Goal: Task Accomplishment & Management: Manage account settings

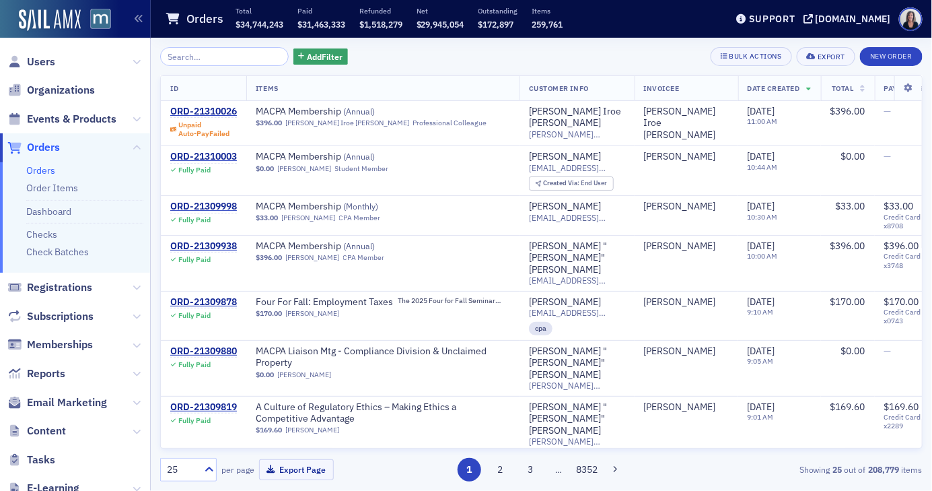
scroll to position [420, 0]
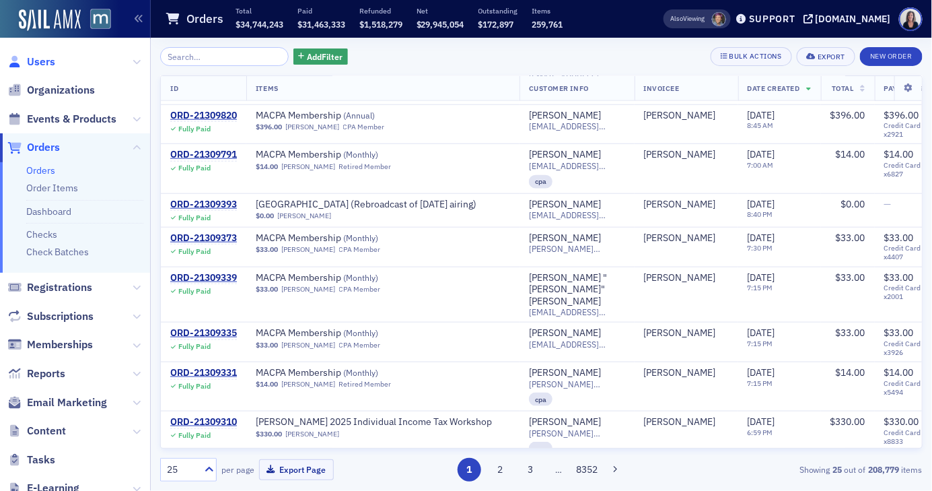
click at [44, 58] on span "Users" at bounding box center [41, 62] width 28 height 15
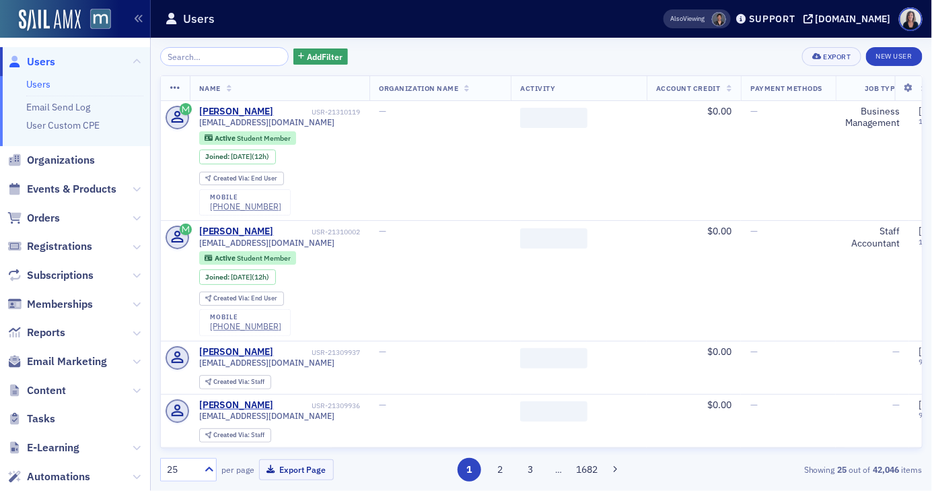
click at [185, 59] on input "search" at bounding box center [224, 56] width 129 height 19
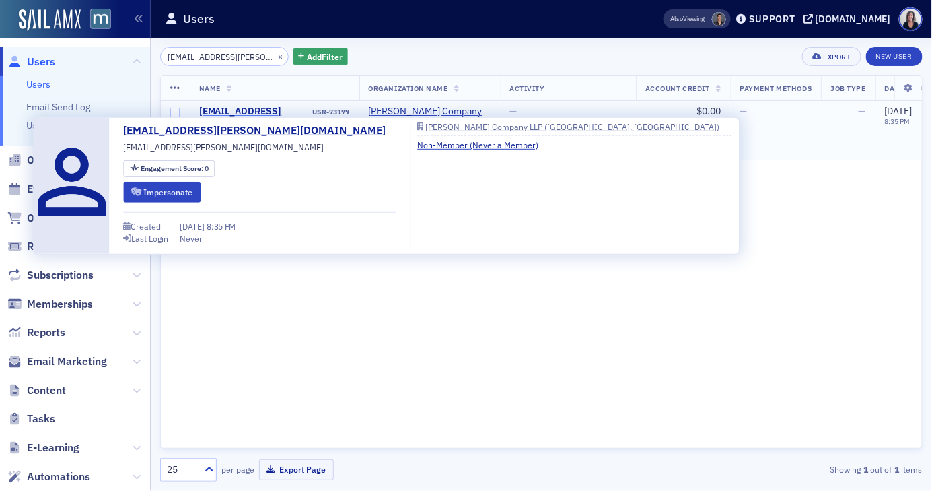
type input "[EMAIL_ADDRESS][PERSON_NAME][DOMAIN_NAME]"
click at [236, 110] on div "[EMAIL_ADDRESS][PERSON_NAME][DOMAIN_NAME]" at bounding box center [255, 124] width 112 height 36
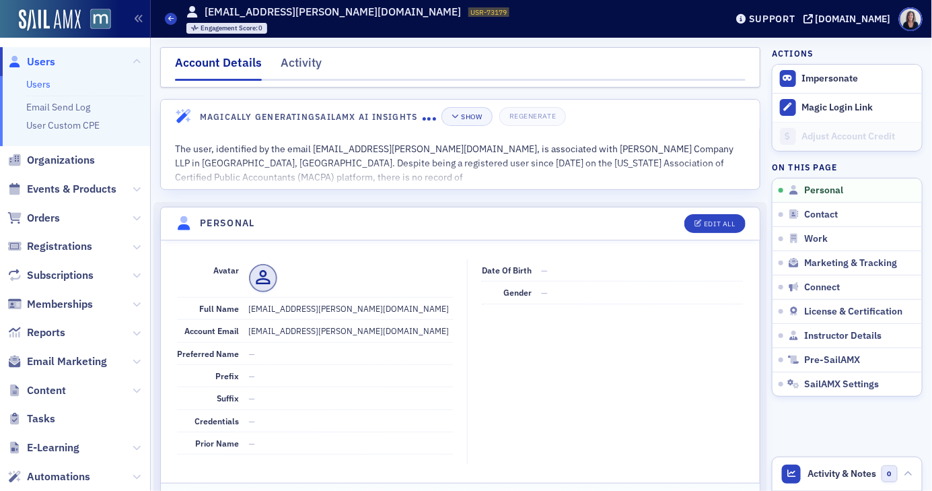
scroll to position [1, 0]
click at [725, 223] on div "Edit All" at bounding box center [719, 222] width 31 height 7
select select "US"
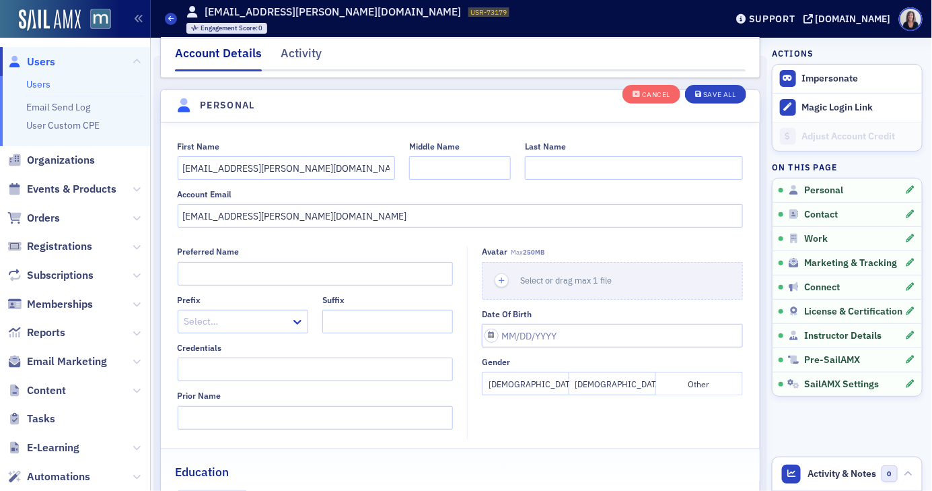
scroll to position [155, 0]
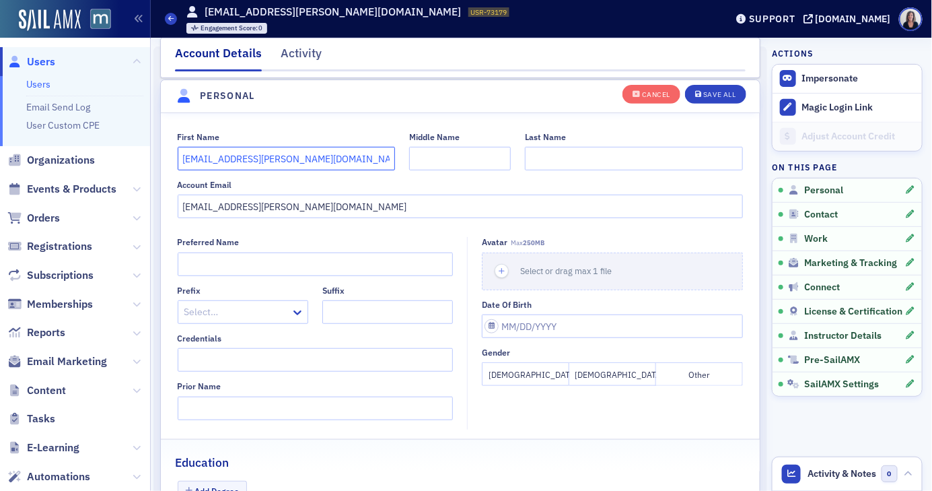
click at [322, 162] on input "[EMAIL_ADDRESS][PERSON_NAME][DOMAIN_NAME]" at bounding box center [287, 159] width 218 height 24
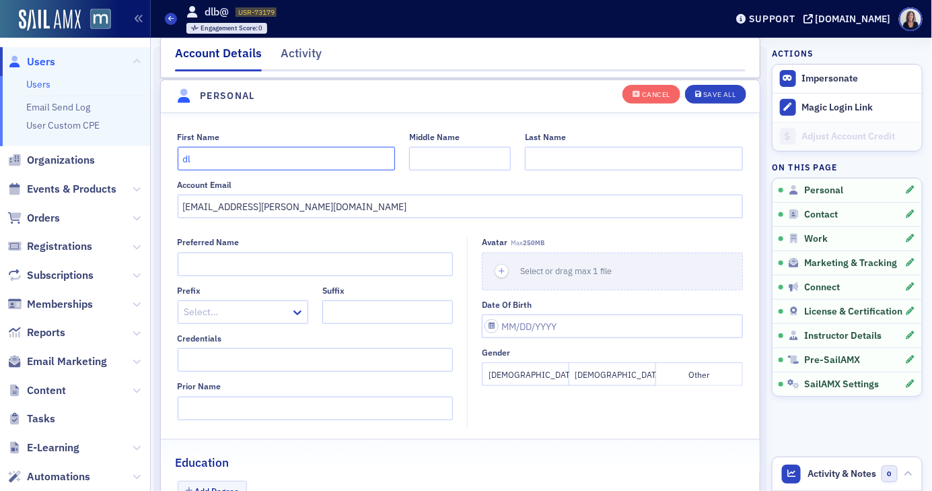
type input "d"
type input "[PERSON_NAME]"
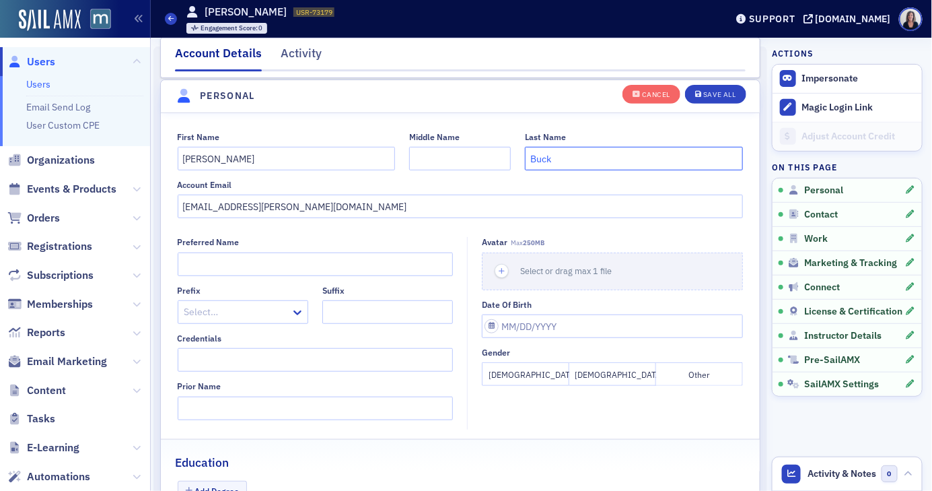
type input "Buck"
click at [533, 376] on button "[DEMOGRAPHIC_DATA]" at bounding box center [525, 374] width 87 height 24
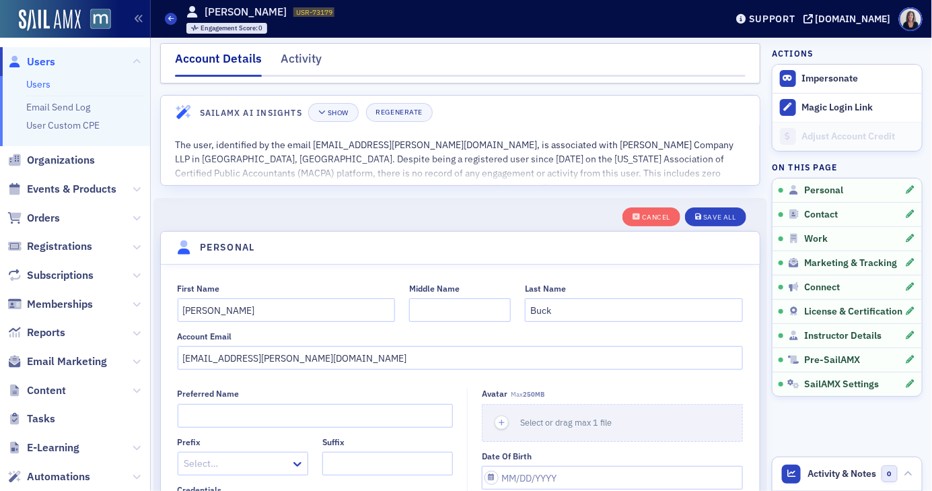
scroll to position [0, 0]
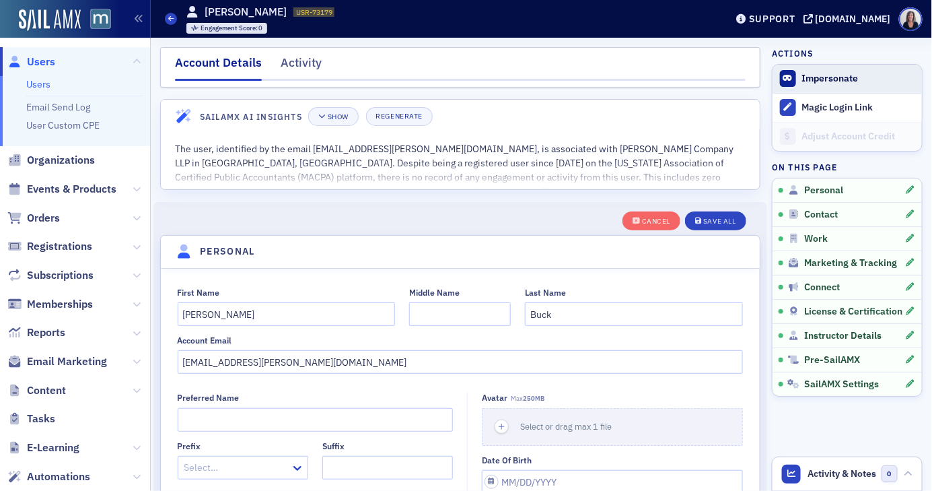
click at [821, 82] on button "Impersonate" at bounding box center [830, 79] width 57 height 12
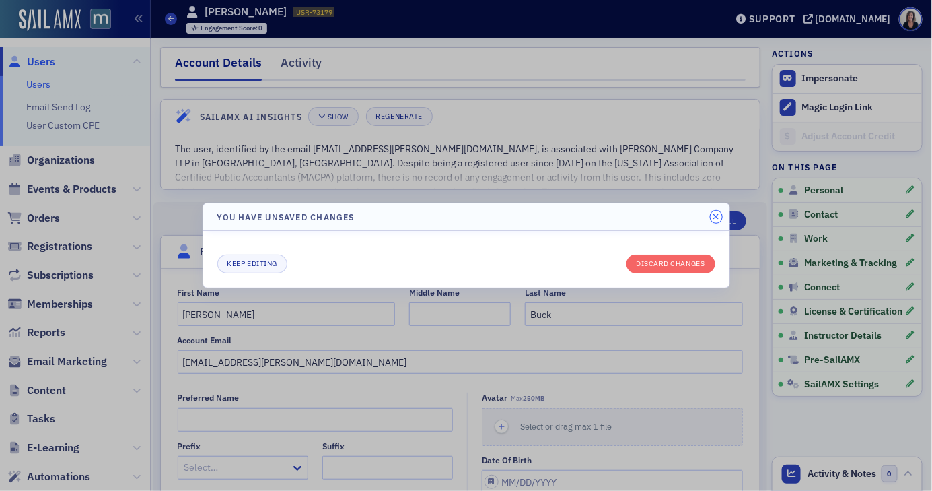
click at [717, 217] on icon "button" at bounding box center [716, 217] width 6 height 8
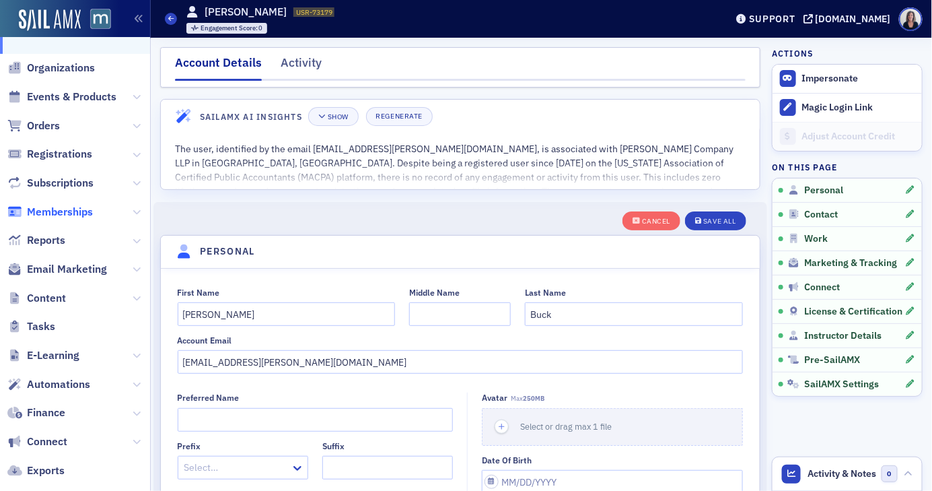
scroll to position [90, 0]
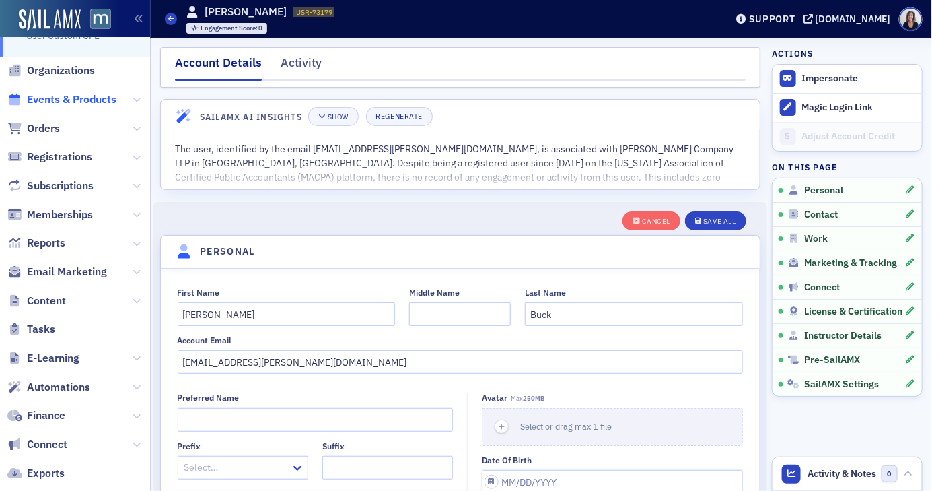
click at [49, 96] on span "Events & Products" at bounding box center [72, 99] width 90 height 15
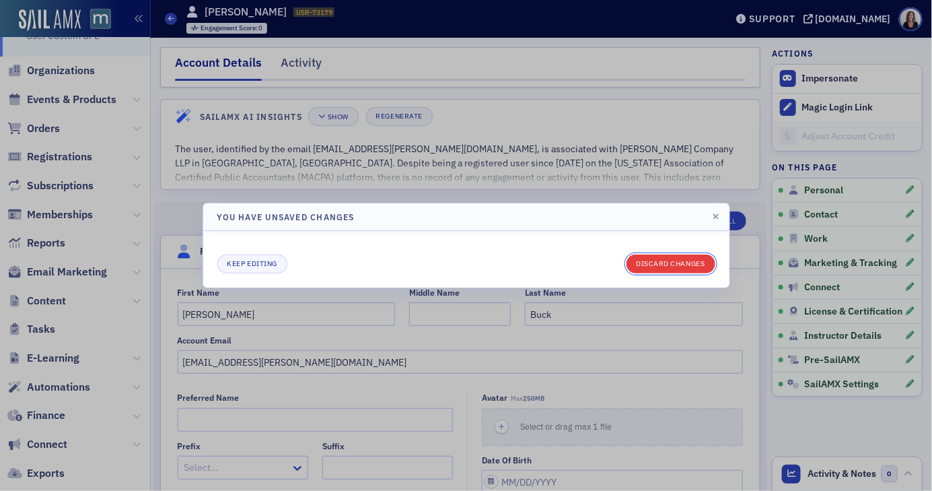
click at [653, 266] on button "Discard changes" at bounding box center [671, 263] width 89 height 19
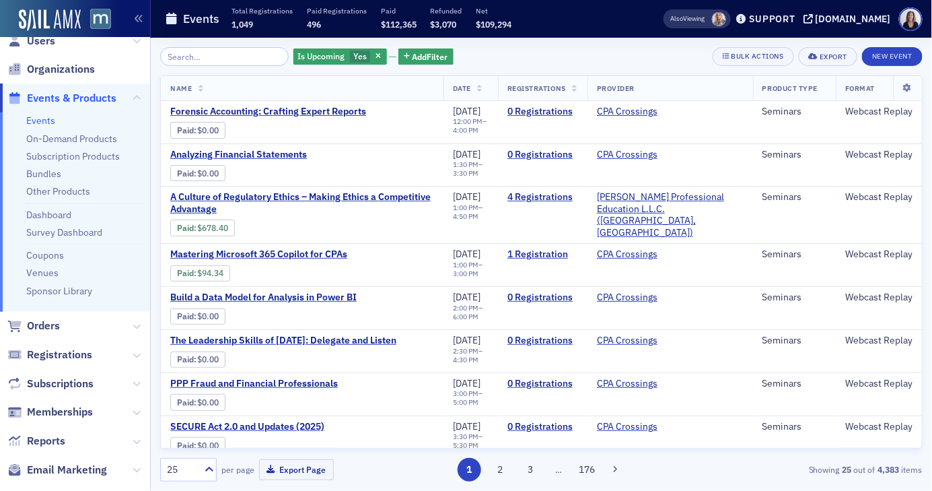
scroll to position [22, 0]
click at [57, 252] on link "Coupons" at bounding box center [45, 254] width 38 height 12
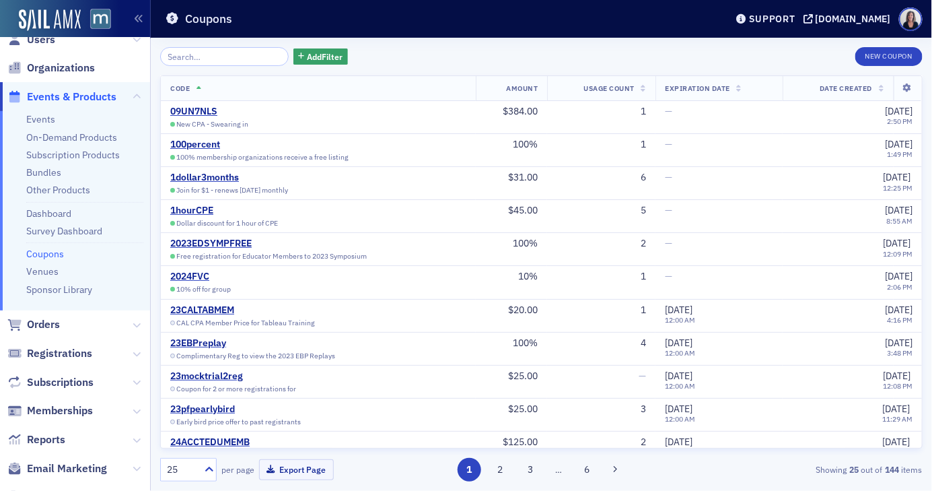
click at [187, 52] on input "search" at bounding box center [224, 56] width 129 height 19
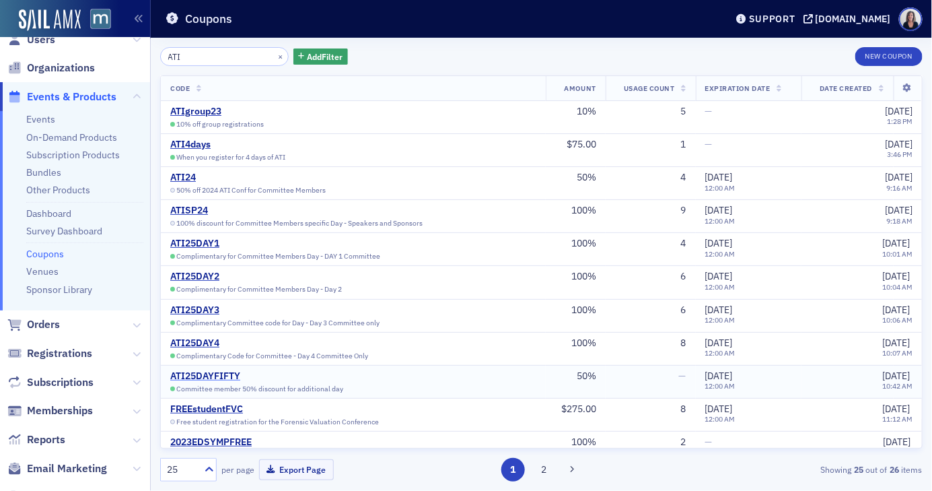
type input "ATI"
drag, startPoint x: 266, startPoint y: 375, endPoint x: 249, endPoint y: 370, distance: 17.5
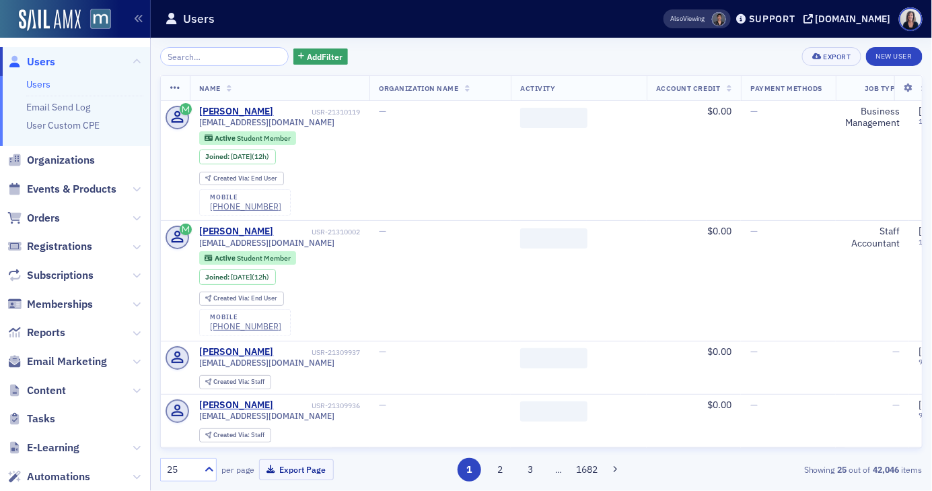
click at [241, 62] on input "search" at bounding box center [224, 56] width 129 height 19
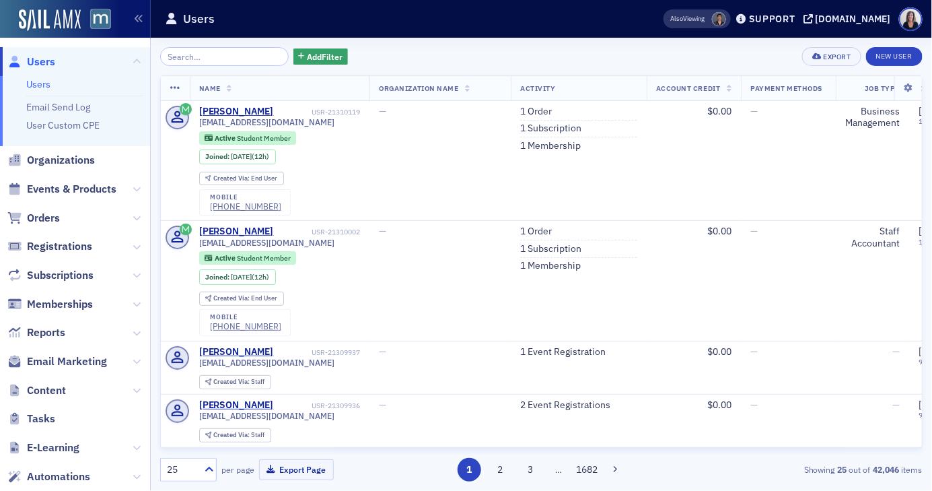
click at [223, 57] on input "search" at bounding box center [224, 56] width 129 height 19
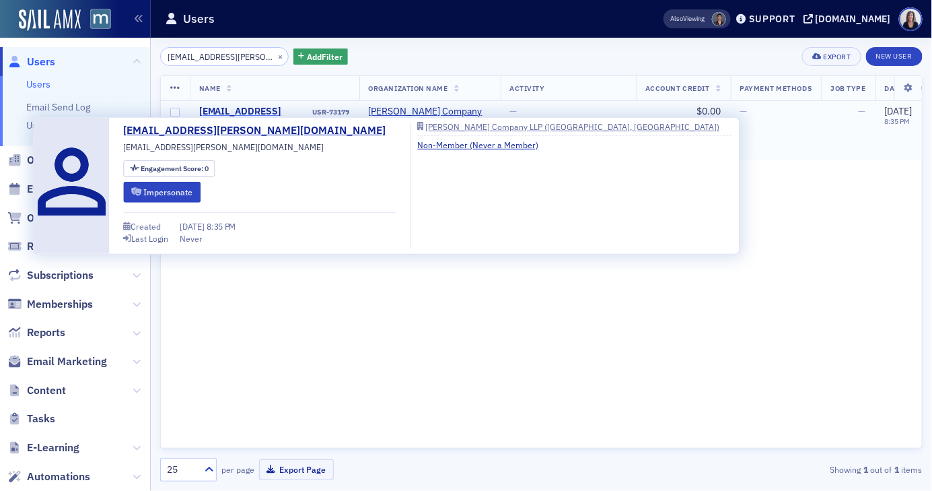
type input "[EMAIL_ADDRESS][PERSON_NAME][DOMAIN_NAME]"
click at [238, 112] on div "[EMAIL_ADDRESS][PERSON_NAME][DOMAIN_NAME]" at bounding box center [255, 124] width 112 height 36
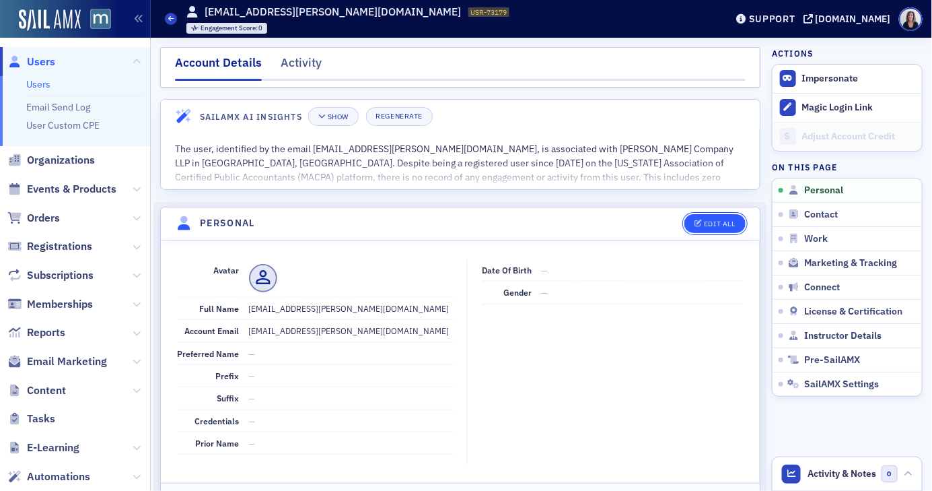
click at [725, 221] on div "Edit All" at bounding box center [719, 223] width 31 height 7
select select "US"
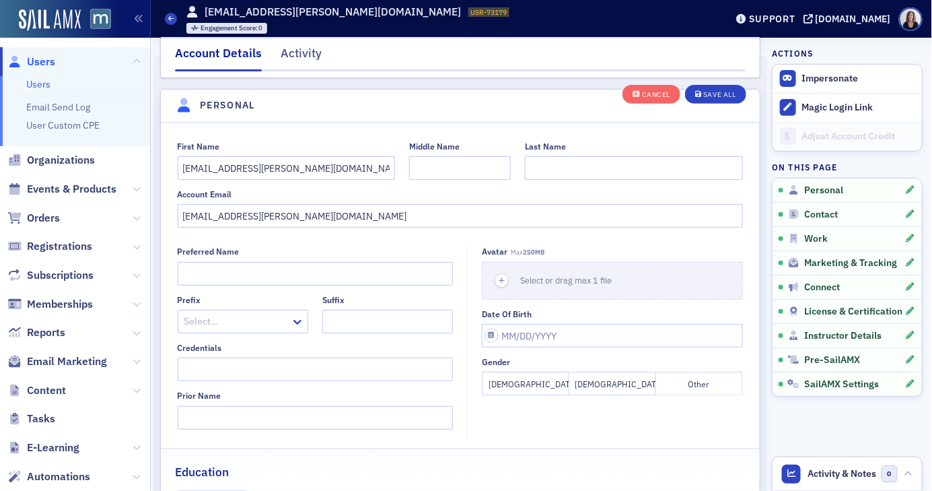
scroll to position [155, 0]
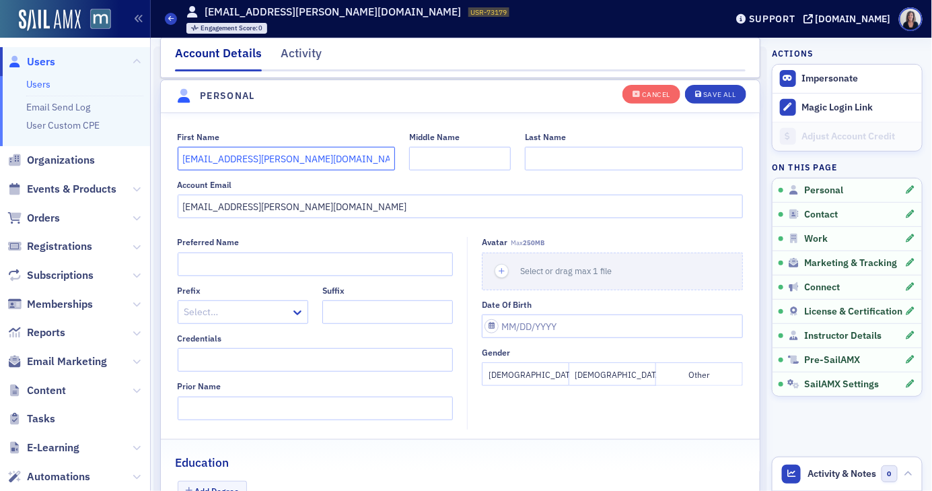
click at [340, 160] on input "[EMAIL_ADDRESS][PERSON_NAME][DOMAIN_NAME]" at bounding box center [287, 159] width 218 height 24
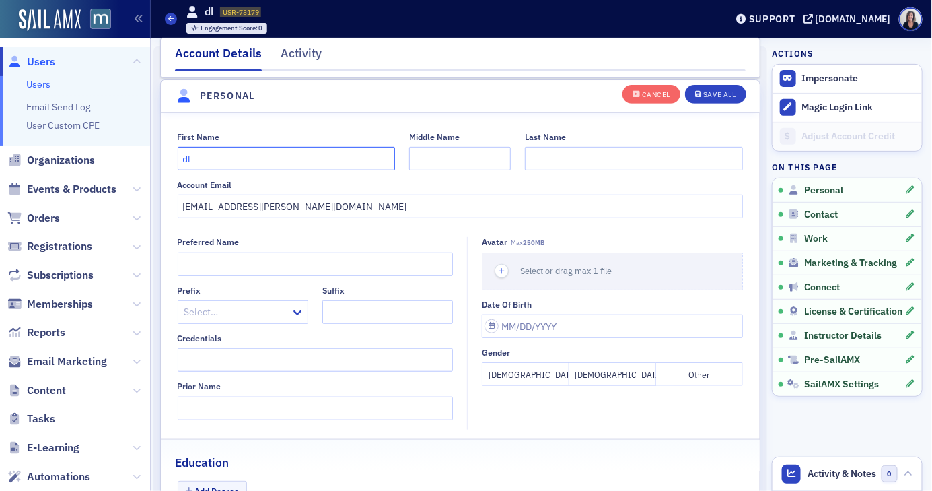
type input "d"
type input "Donna"
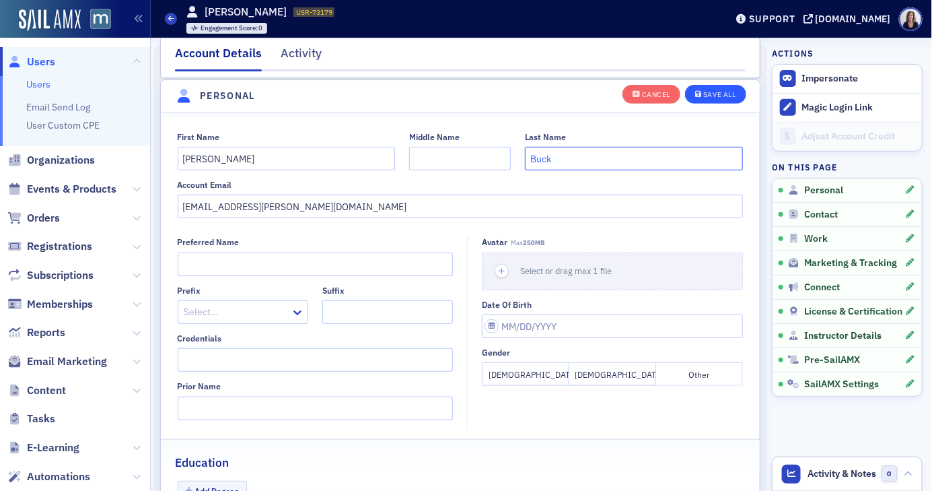
type input "Buck"
click at [703, 102] on button "Save All" at bounding box center [715, 93] width 61 height 19
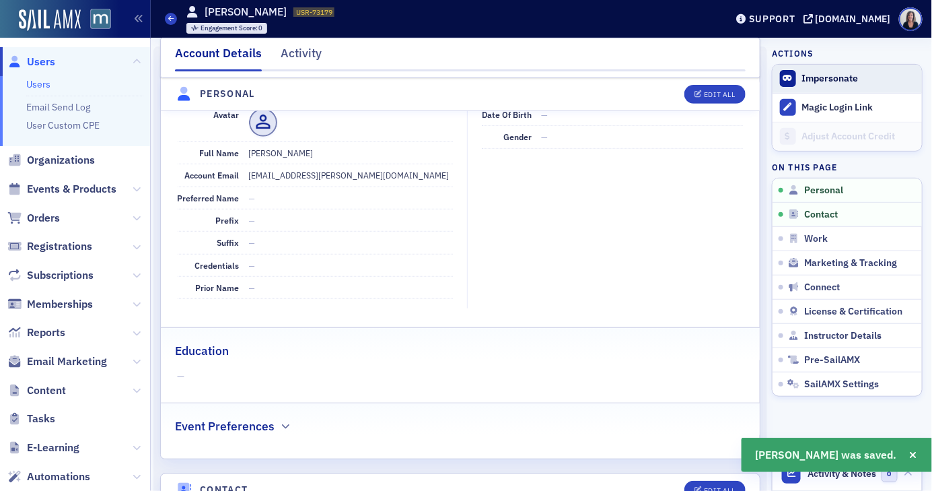
click at [813, 77] on button "Impersonate" at bounding box center [830, 79] width 57 height 12
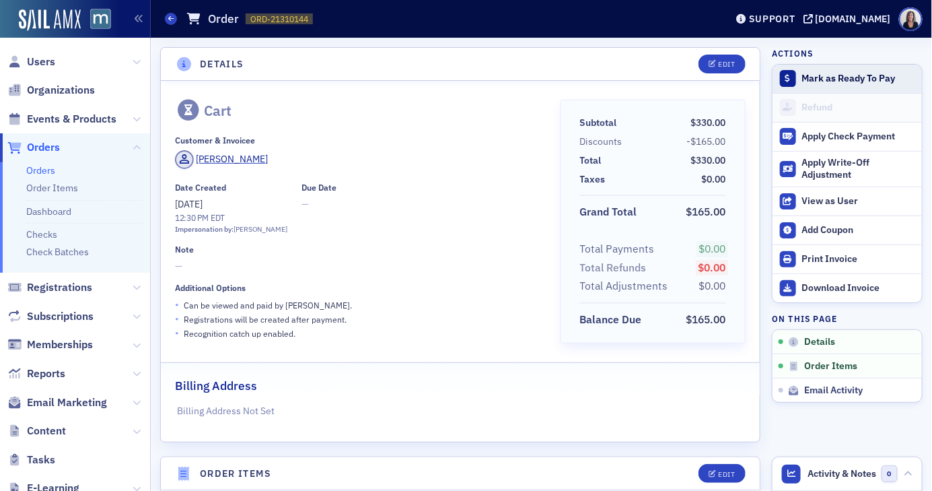
click at [841, 76] on div "Mark as Ready To Pay" at bounding box center [858, 79] width 113 height 12
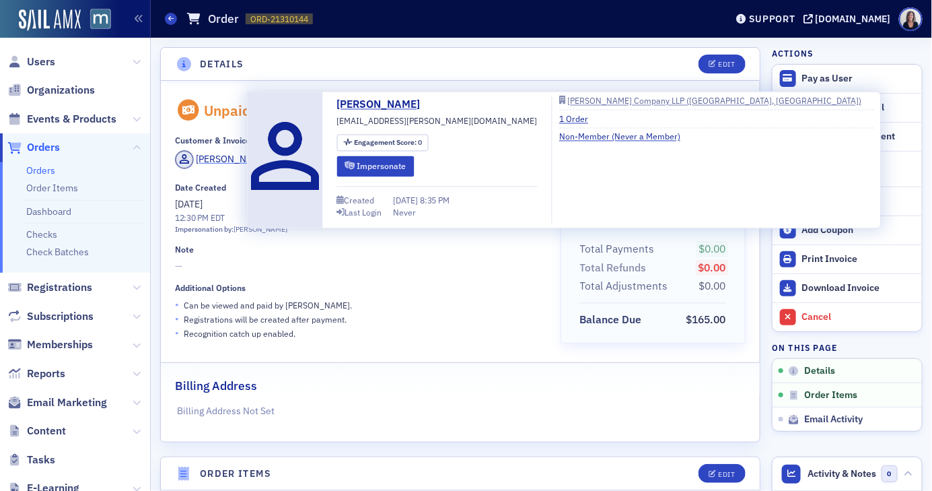
click at [234, 157] on div "[PERSON_NAME]" at bounding box center [232, 159] width 72 height 14
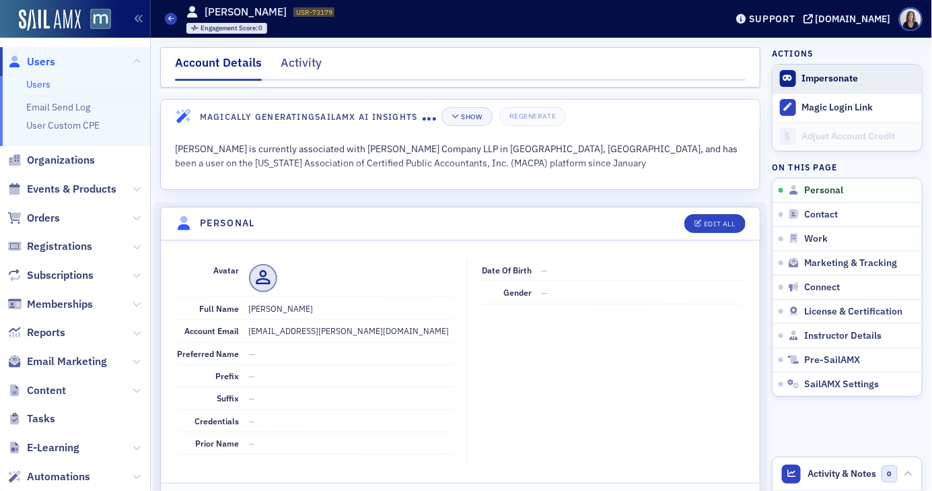
click at [820, 78] on button "Impersonate" at bounding box center [830, 79] width 57 height 12
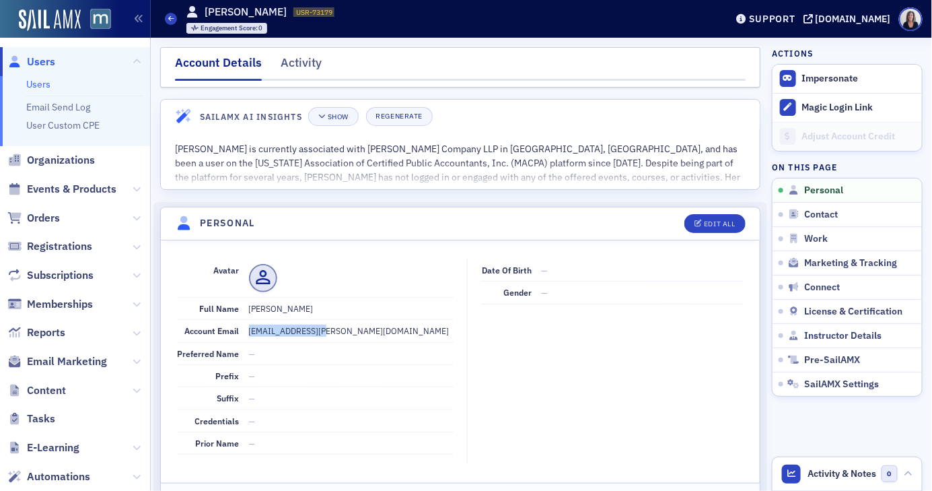
drag, startPoint x: 334, startPoint y: 328, endPoint x: 244, endPoint y: 328, distance: 90.2
click at [244, 328] on div "Account Email dlb@grossberg.com" at bounding box center [316, 331] width 276 height 22
copy dd "[EMAIL_ADDRESS][PERSON_NAME][DOMAIN_NAME]"
